Goal: Information Seeking & Learning: Learn about a topic

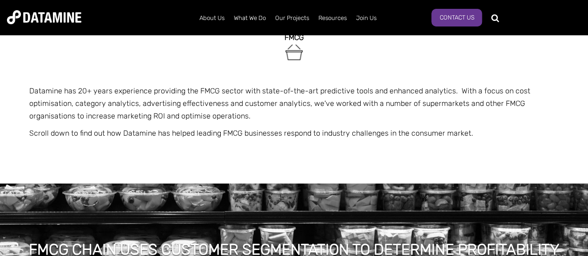
scroll to position [93, 0]
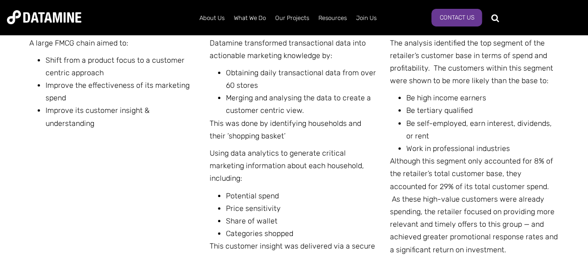
click at [268, 97] on li "Merging and analysing the data to create a customer centric view." at bounding box center [302, 104] width 153 height 25
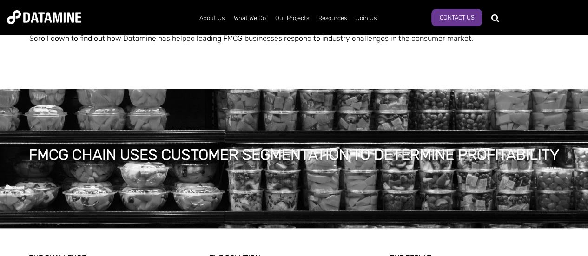
click at [272, 148] on h1 "FMCG CHAIN USES CUSTOMER SEGMENTATION TO DETERMINE PROFITABILITY" at bounding box center [294, 155] width 530 height 20
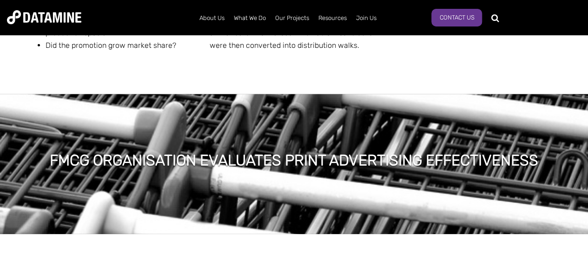
scroll to position [1069, 0]
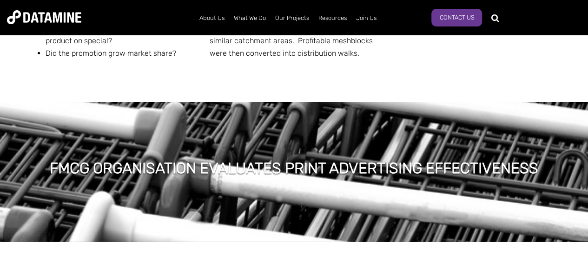
click at [284, 145] on div "FMCG ORGANISATION EVALUATES PRINT ADVERTISING EFFECTIVENESS" at bounding box center [294, 171] width 588 height 139
click at [279, 156] on div "FMCG ORGANISATION EVALUATES PRINT ADVERTISING EFFECTIVENESS" at bounding box center [294, 171] width 588 height 139
click at [231, 155] on div "FMCG ORGANISATION EVALUATES PRINT ADVERTISING EFFECTIVENESS" at bounding box center [294, 171] width 588 height 139
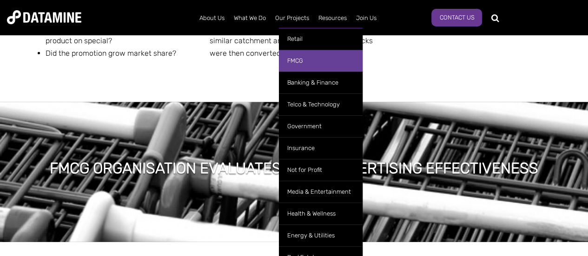
click at [291, 58] on link "FMCG" at bounding box center [321, 61] width 84 height 22
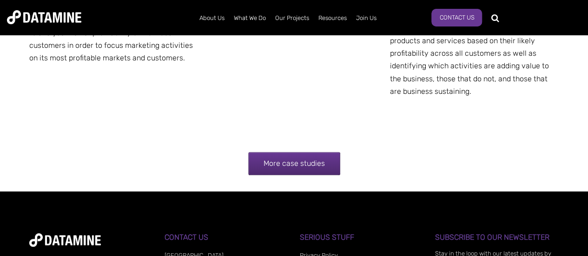
scroll to position [1815, 0]
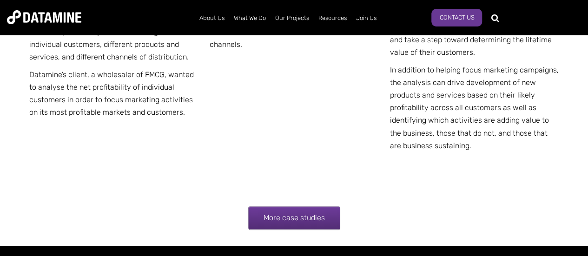
click at [310, 209] on link "More case studies" at bounding box center [294, 217] width 92 height 23
